Goal: Navigation & Orientation: Find specific page/section

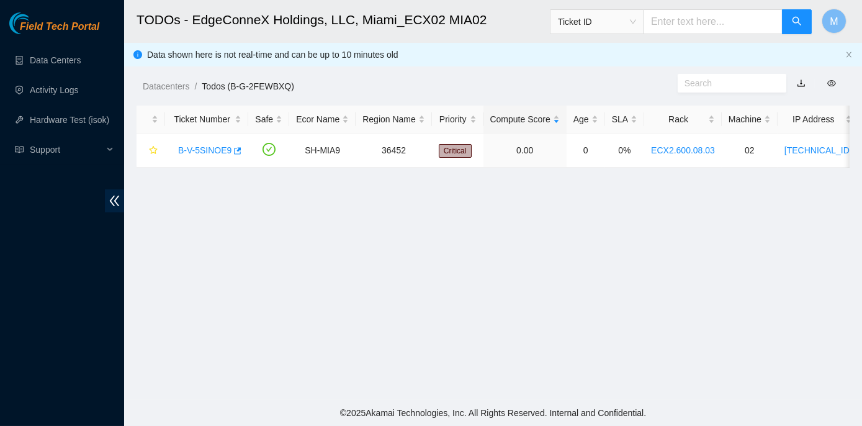
scroll to position [346, 0]
